Goal: Navigation & Orientation: Find specific page/section

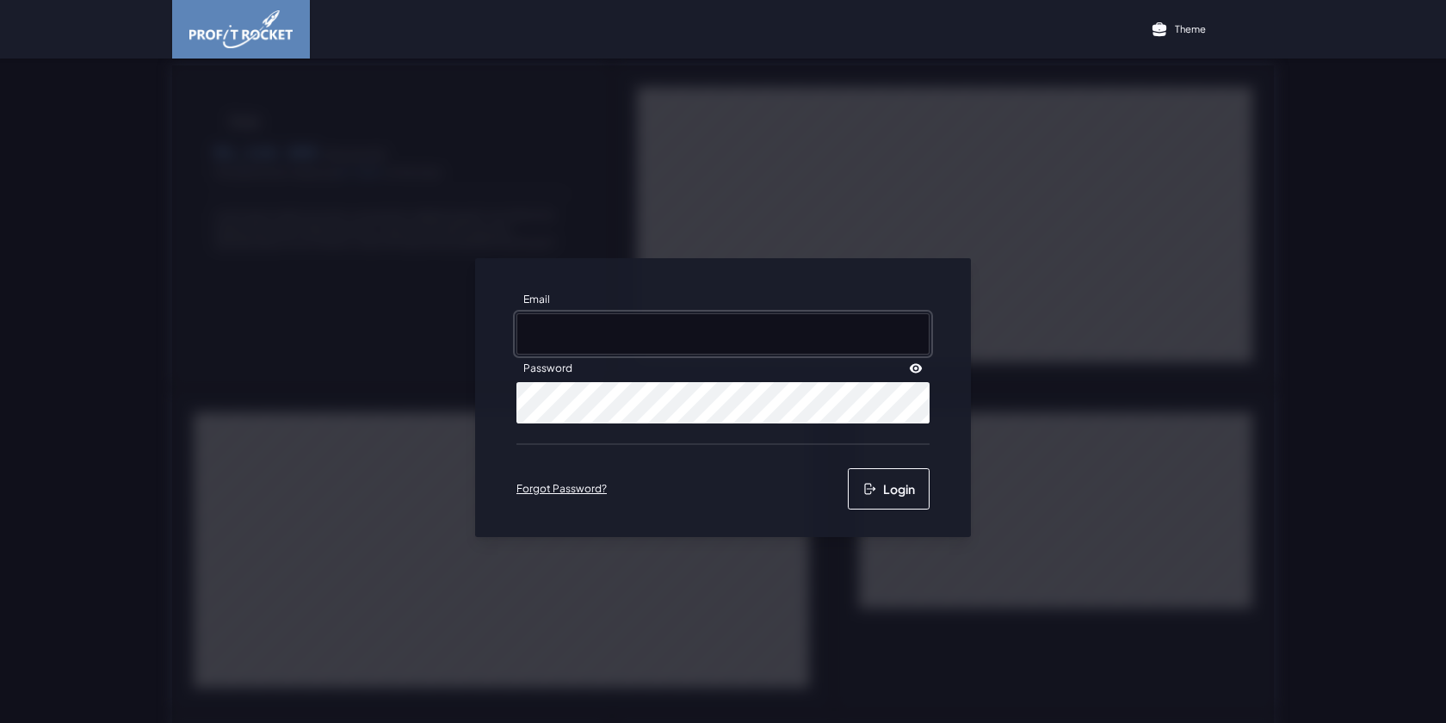
type input "[EMAIL_ADDRESS][DOMAIN_NAME]"
click at [905, 495] on button "Login" at bounding box center [889, 488] width 82 height 41
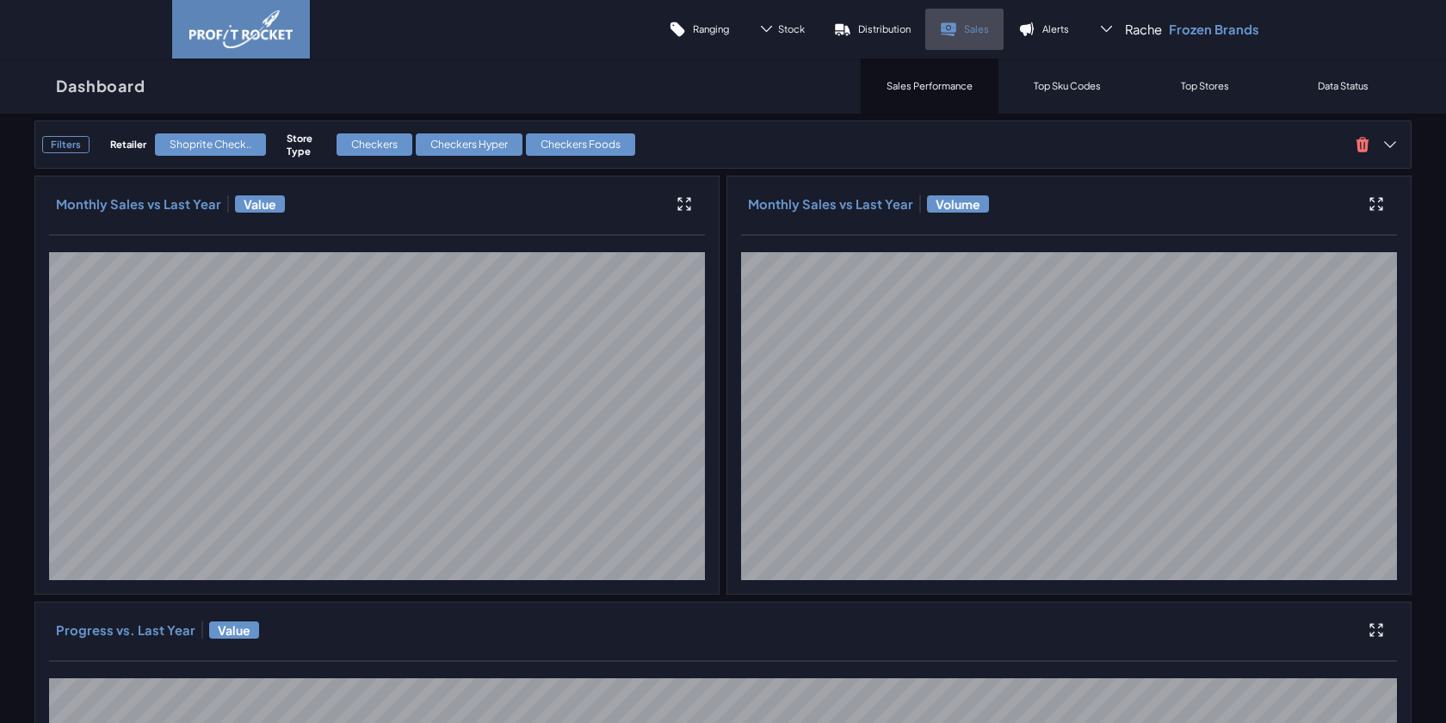
click at [973, 21] on link "Sales" at bounding box center [964, 29] width 78 height 41
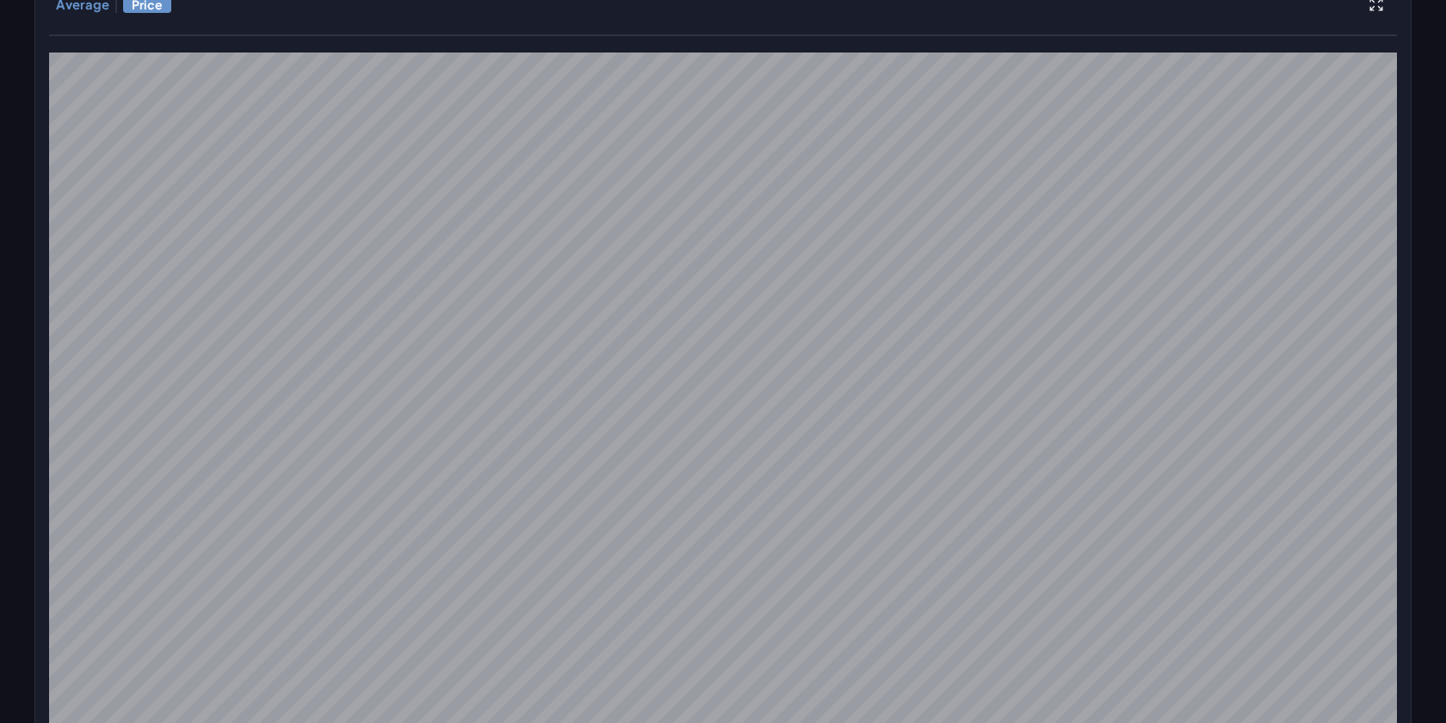
scroll to position [670, 0]
